Goal: Transaction & Acquisition: Obtain resource

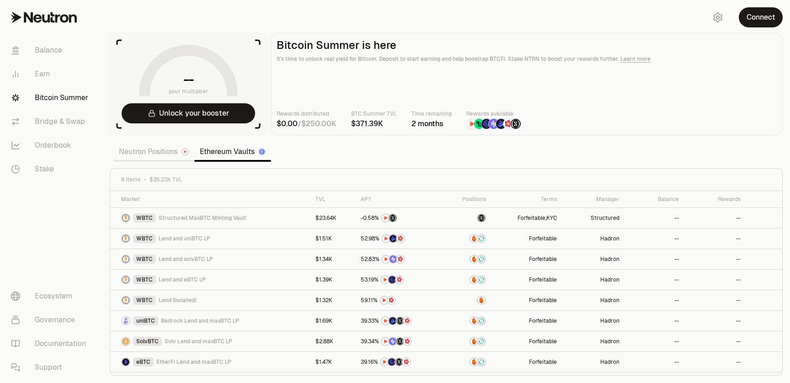
click at [151, 151] on link "Neutron Positions" at bounding box center [153, 152] width 81 height 18
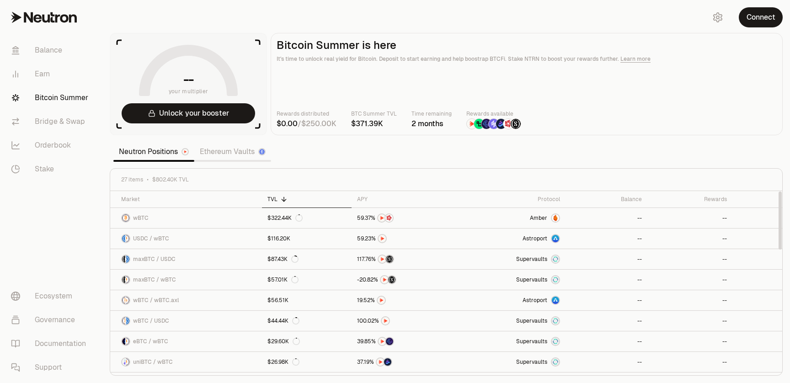
click at [220, 159] on link "Ethereum Vaults" at bounding box center [232, 152] width 77 height 18
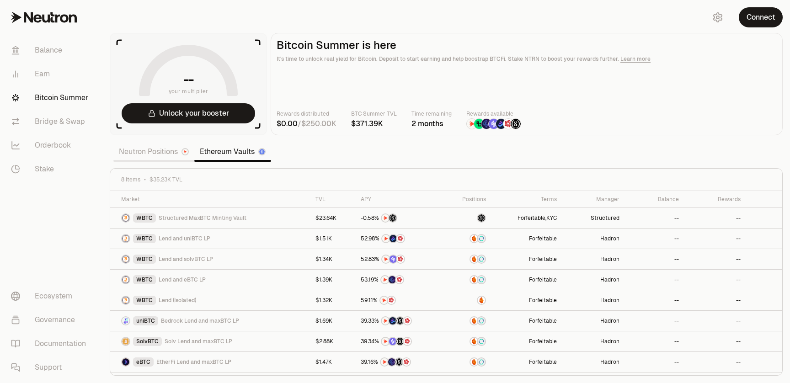
click at [161, 149] on link "Neutron Positions" at bounding box center [153, 152] width 81 height 18
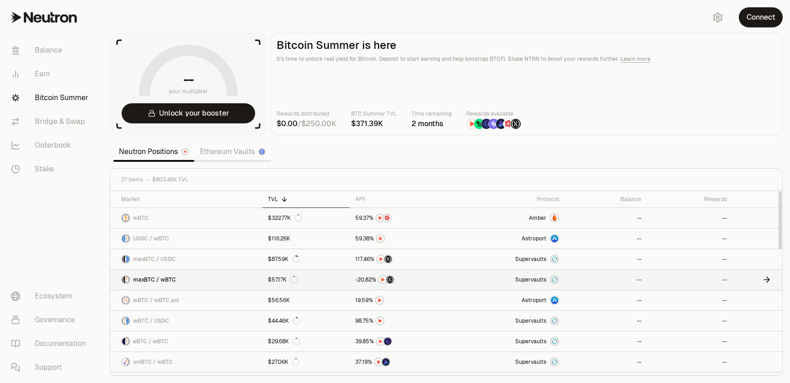
click at [247, 277] on link "maxBTC / wBTC" at bounding box center [186, 280] width 152 height 20
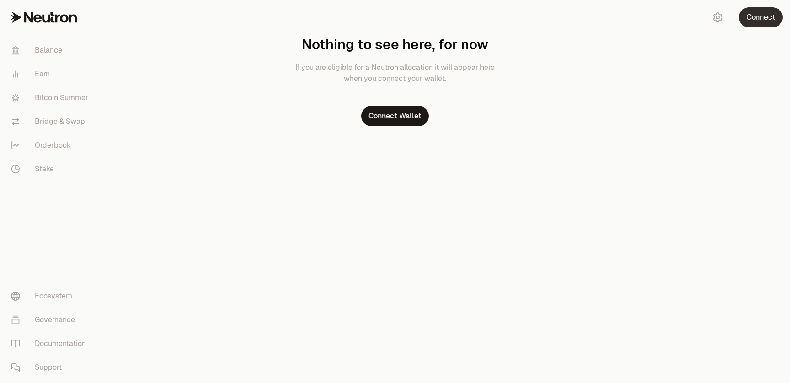
click at [778, 18] on button "Connect" at bounding box center [761, 17] width 44 height 20
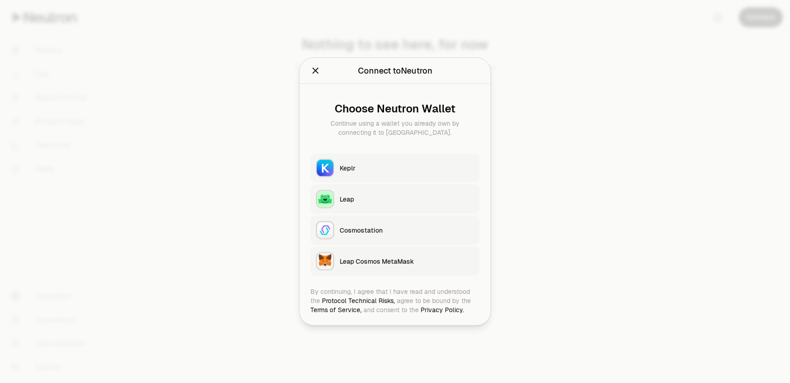
click at [411, 159] on button "Keplr" at bounding box center [395, 168] width 169 height 29
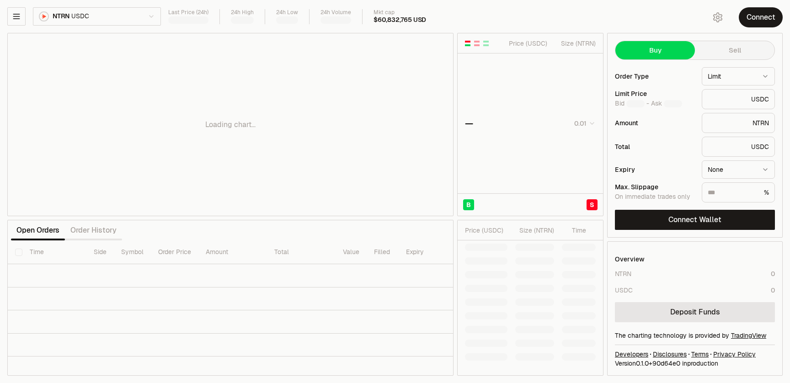
type input "********"
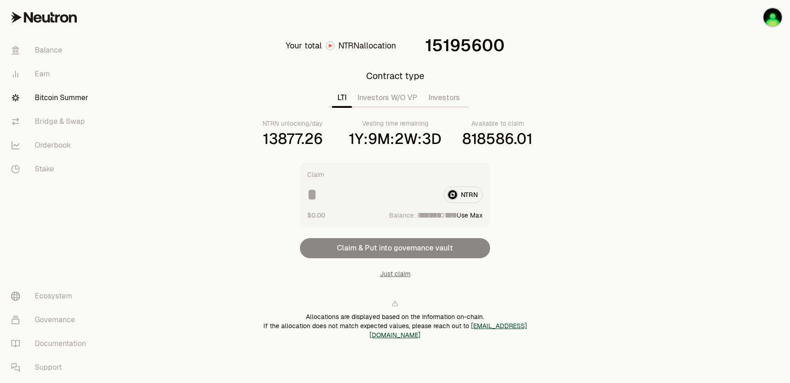
click at [43, 96] on link "Bitcoin Summer" at bounding box center [51, 98] width 95 height 24
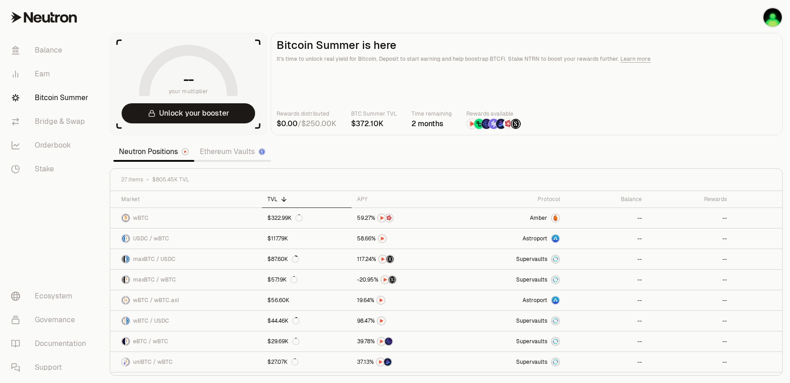
click at [251, 154] on link "Ethereum Vaults" at bounding box center [232, 152] width 77 height 18
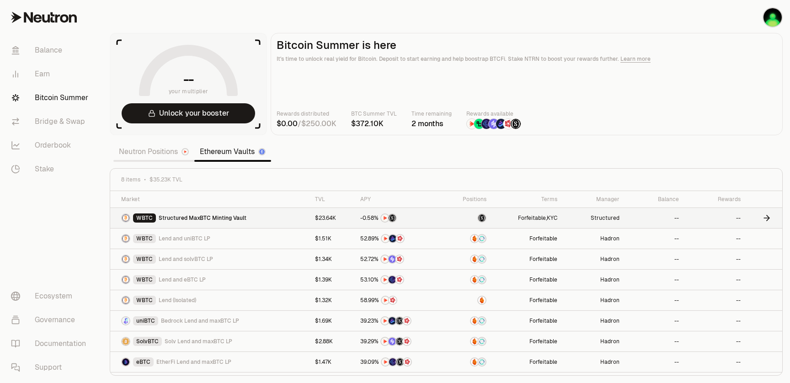
click at [228, 221] on span "Structured MaxBTC Minting Vault" at bounding box center [203, 218] width 88 height 7
